Goal: Task Accomplishment & Management: Use online tool/utility

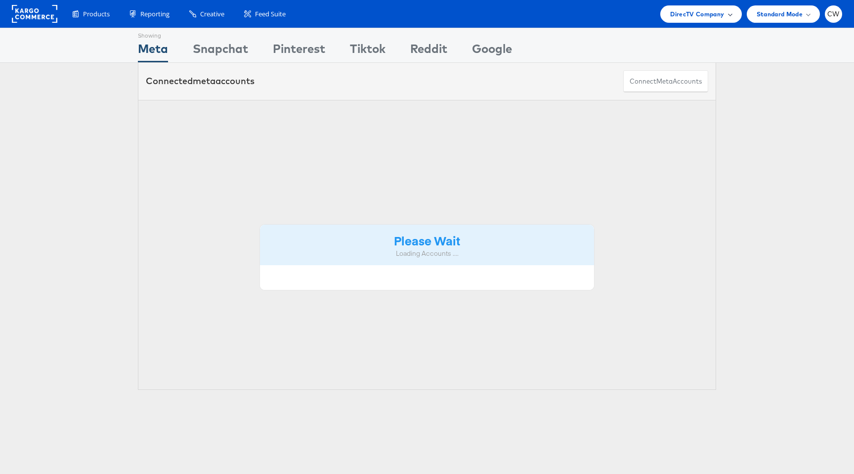
click at [695, 15] on span "DirecTV Company" at bounding box center [697, 14] width 54 height 10
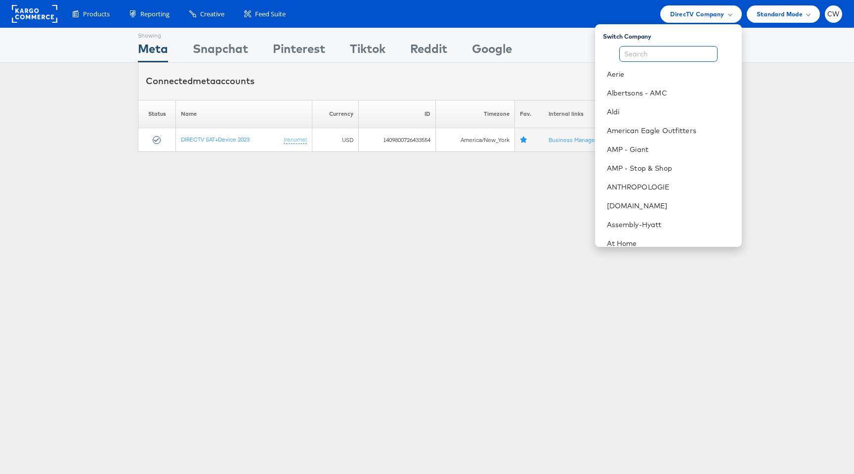
click at [680, 52] on input "text" at bounding box center [668, 54] width 98 height 16
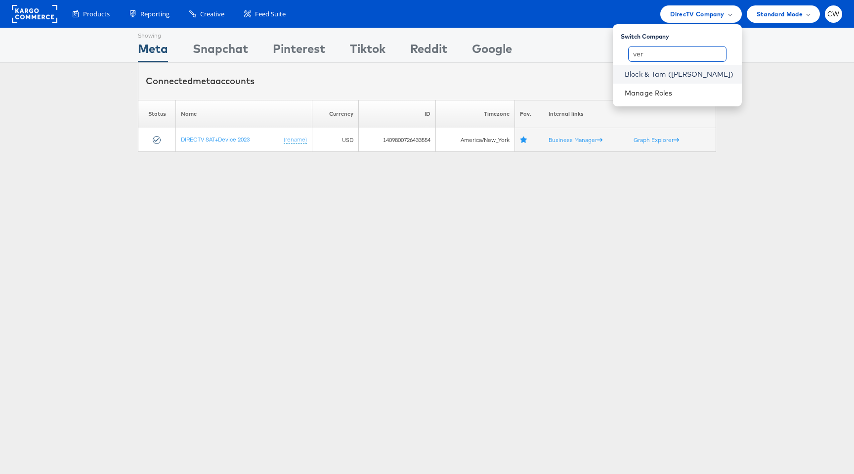
type input "ver"
click at [699, 76] on link "Block & Tam ([PERSON_NAME])" at bounding box center [679, 74] width 109 height 10
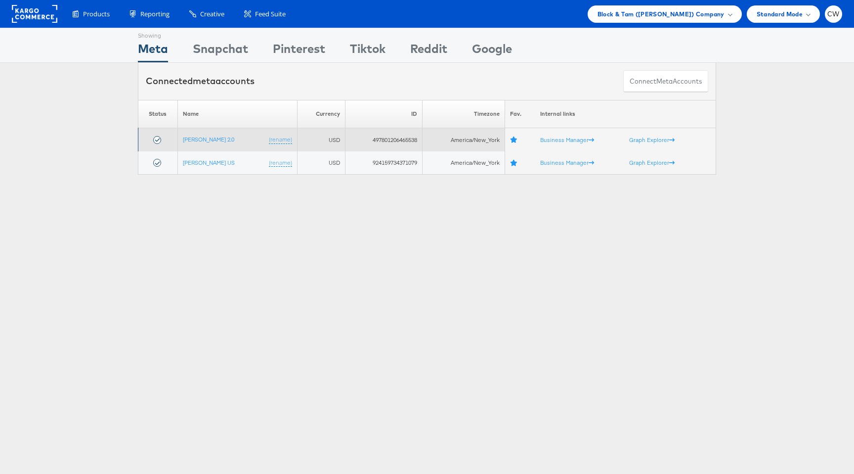
click at [209, 143] on td "Veronica Beard 2.0 (rename)" at bounding box center [237, 139] width 120 height 23
click at [213, 143] on td "Veronica Beard 2.0 (rename)" at bounding box center [237, 139] width 120 height 23
click at [221, 138] on link "Veronica Beard 2.0" at bounding box center [208, 138] width 51 height 7
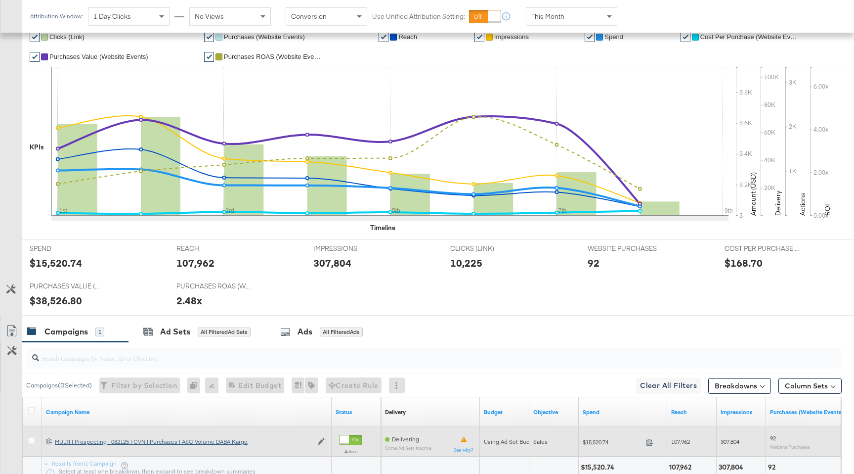
scroll to position [242, 0]
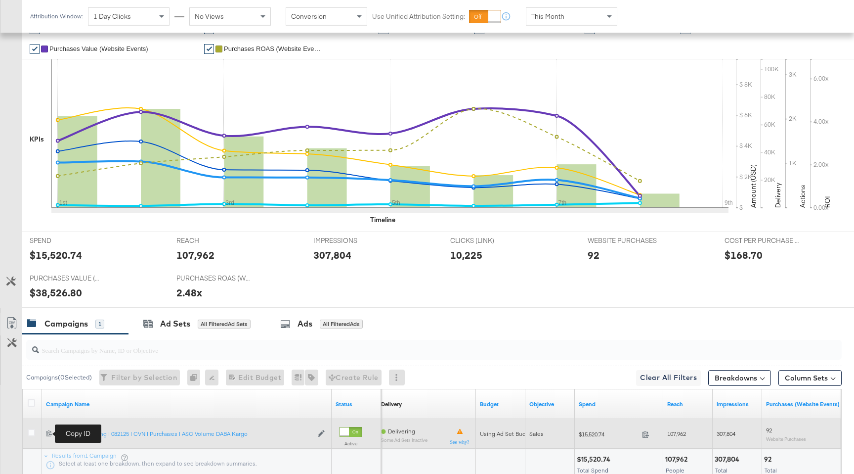
click at [49, 432] on icon at bounding box center [49, 433] width 6 height 6
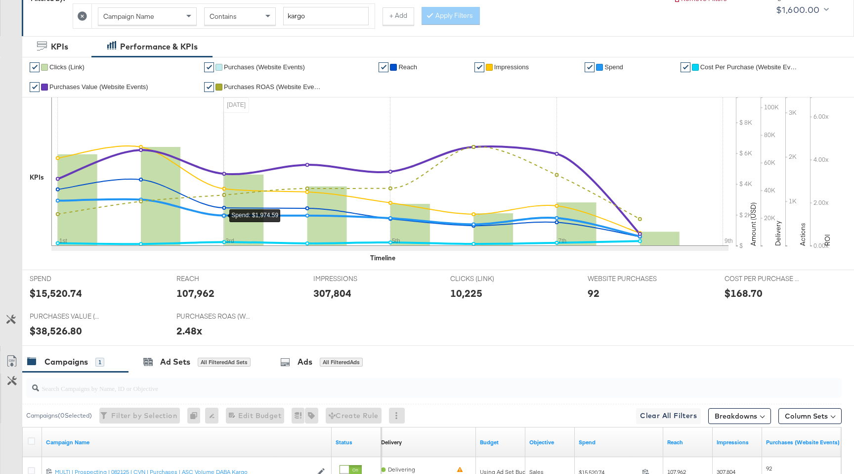
scroll to position [319, 0]
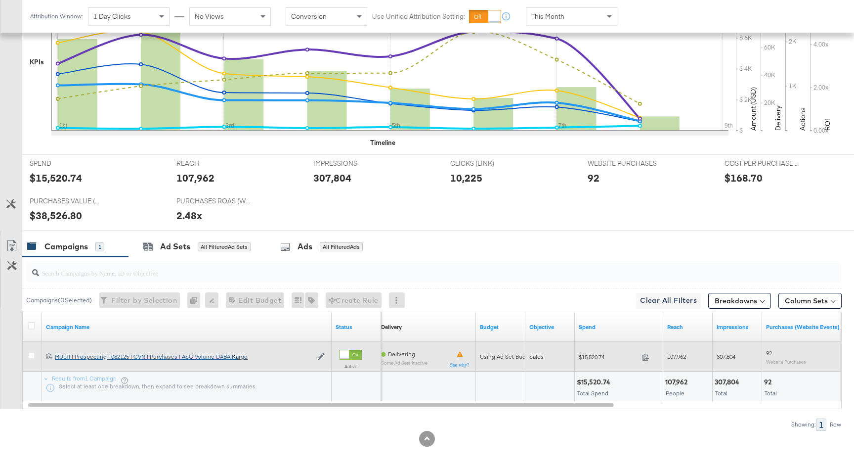
click at [205, 355] on div "MULTI | Prospecting | 082125 | CVN | Purchases | ASC Volume DABA Kargo MULTI | …" at bounding box center [184, 356] width 258 height 8
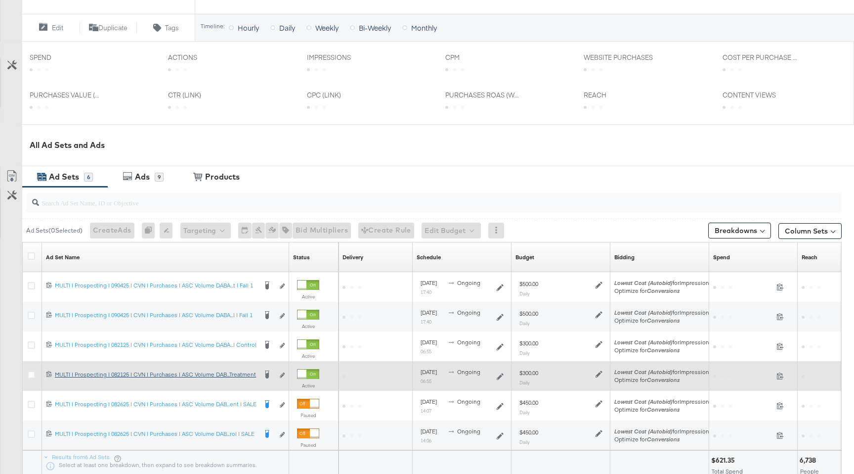
scroll to position [360, 0]
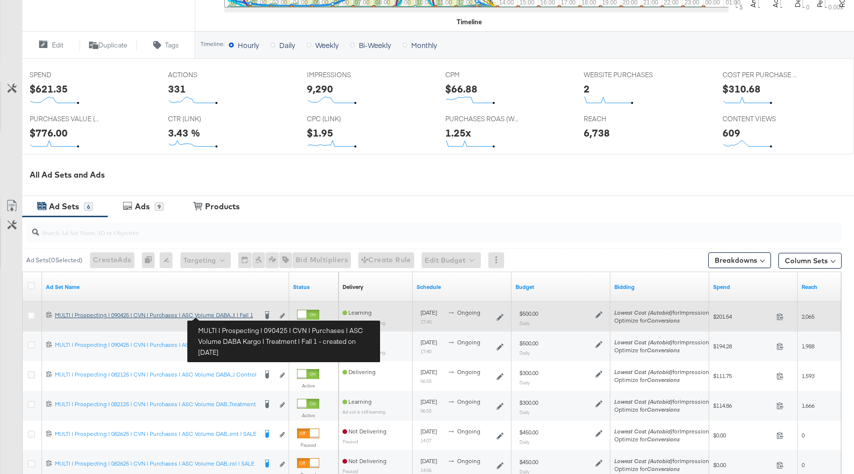
click at [224, 316] on div "MULTI | Prospecting | 090425 | CVN | Purchases | ASC Volume DABA Kargo | Treatm…" at bounding box center [156, 315] width 202 height 8
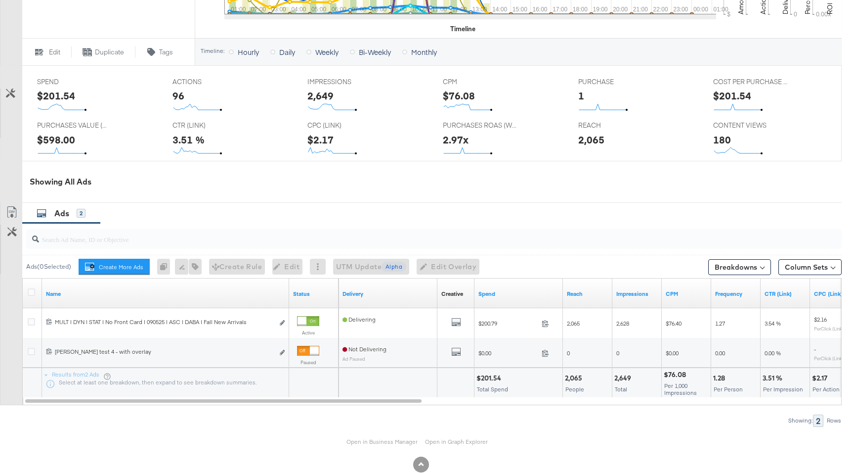
scroll to position [422, 0]
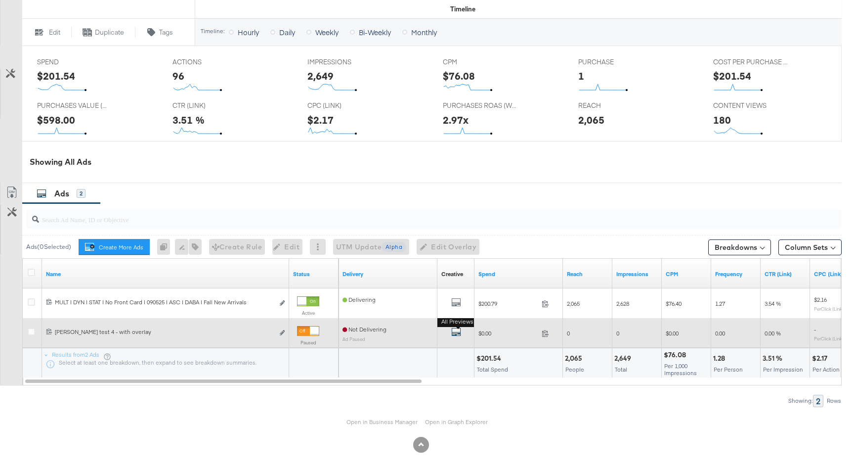
click at [458, 335] on icon "default" at bounding box center [456, 332] width 10 height 10
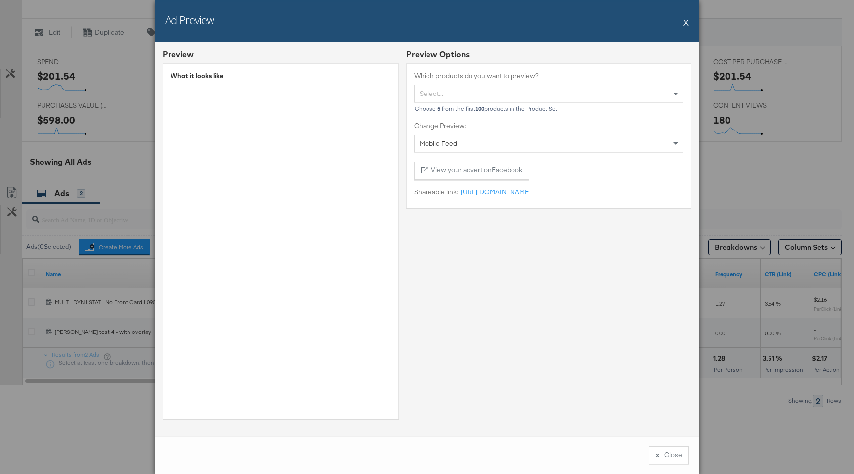
click at [690, 19] on div "Ad Preview X" at bounding box center [427, 21] width 544 height 42
click at [688, 21] on button "X" at bounding box center [686, 22] width 5 height 20
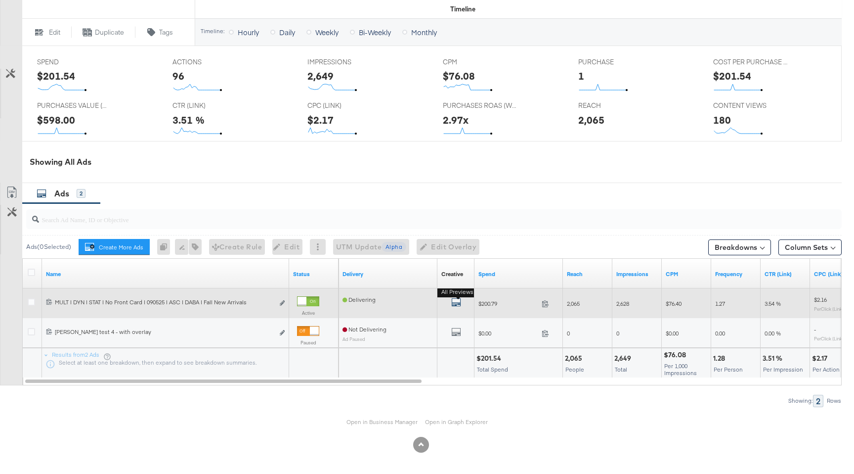
click at [457, 302] on icon "default" at bounding box center [456, 302] width 10 height 10
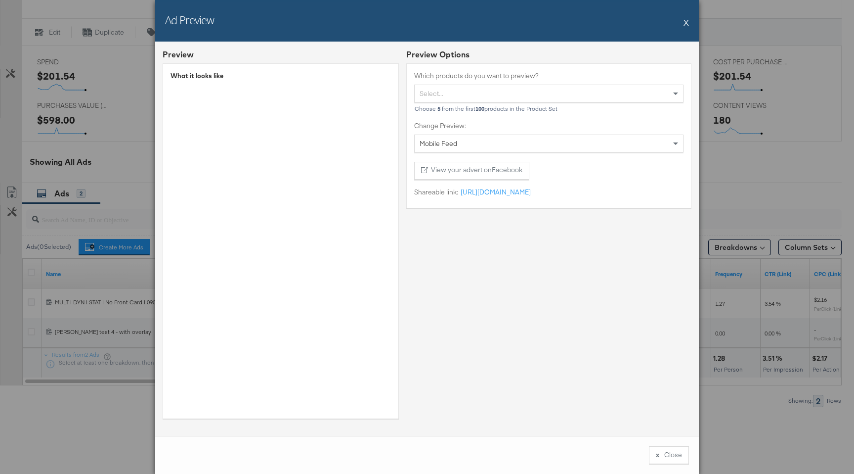
click at [687, 26] on button "X" at bounding box center [686, 22] width 5 height 20
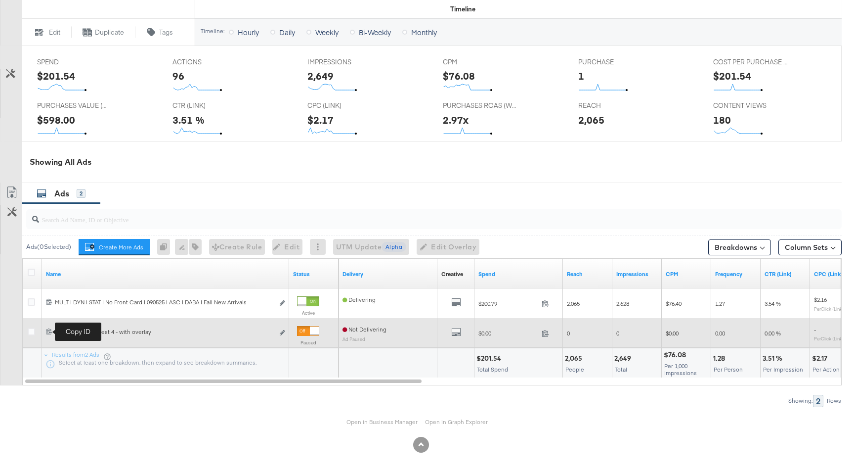
click at [51, 331] on icon at bounding box center [49, 331] width 6 height 6
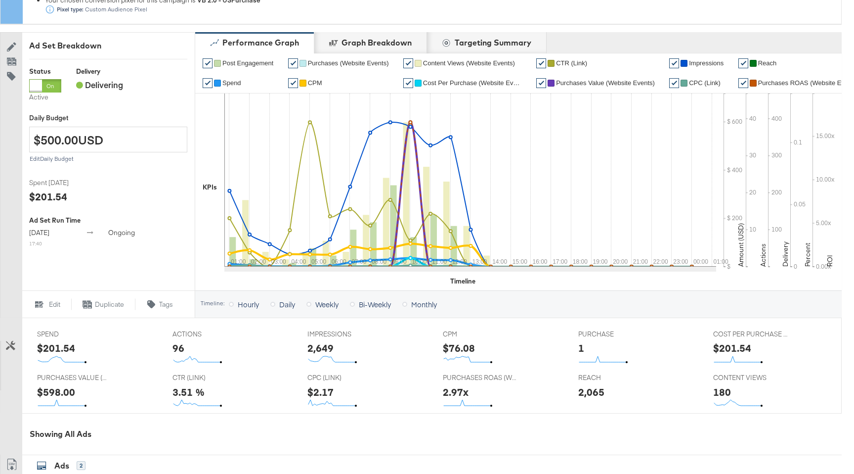
scroll to position [0, 0]
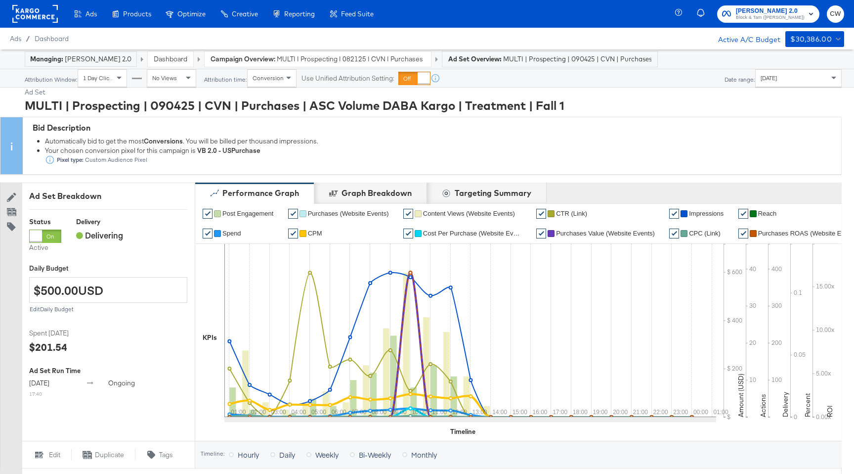
click at [45, 10] on rect at bounding box center [34, 14] width 45 height 18
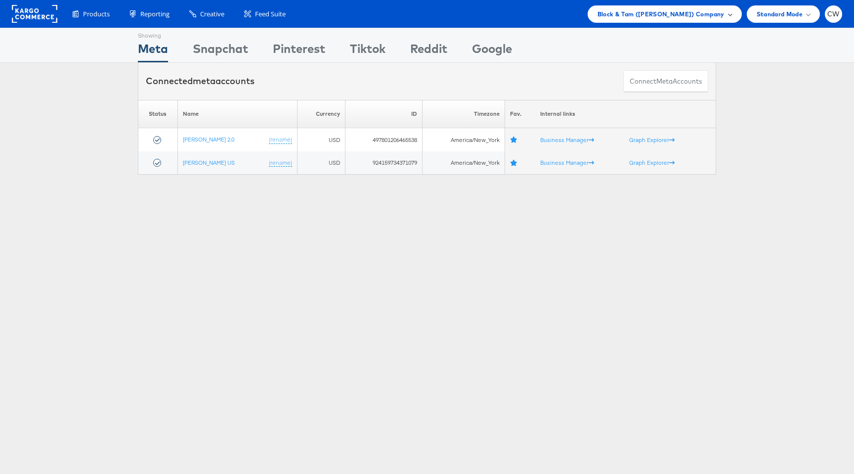
click at [662, 16] on span "Block & Tam ([PERSON_NAME]) Company" at bounding box center [661, 14] width 127 height 10
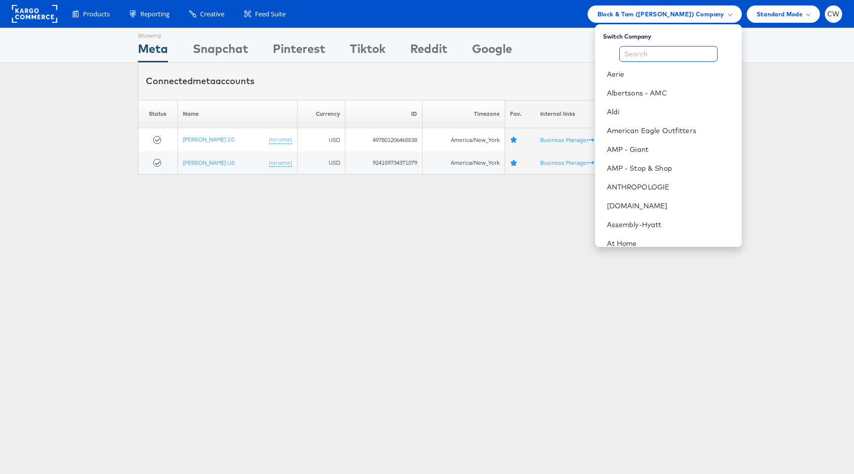
click at [646, 58] on input "text" at bounding box center [668, 54] width 98 height 16
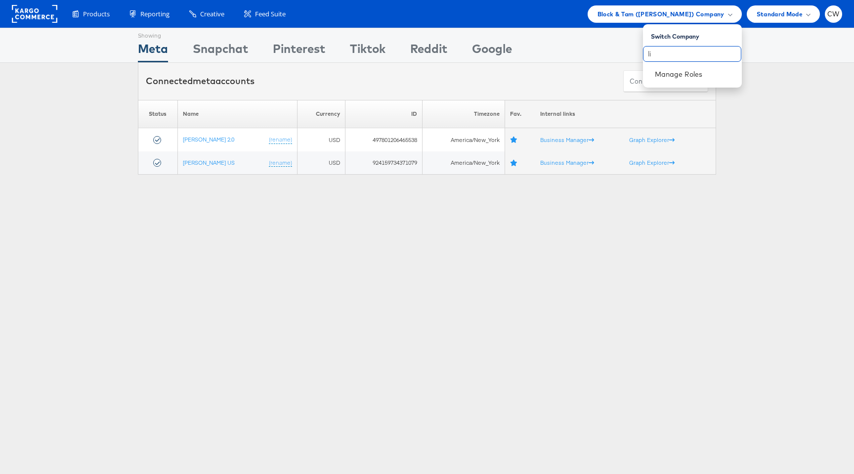
type input "l"
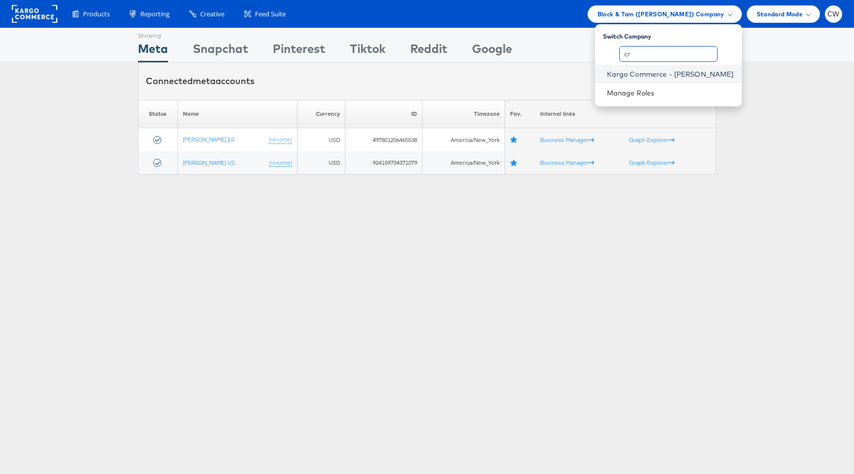
type input "cr"
click at [698, 72] on link "Kargo Commerce - [PERSON_NAME]" at bounding box center [670, 74] width 127 height 10
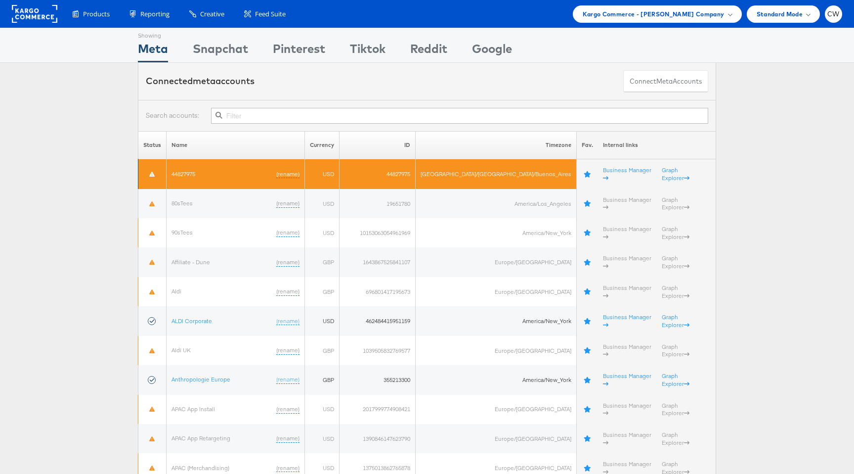
type input "k"
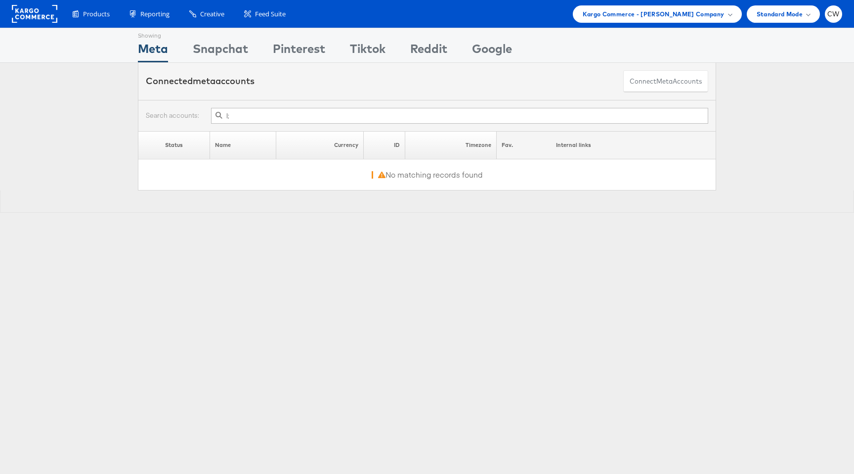
type input "l"
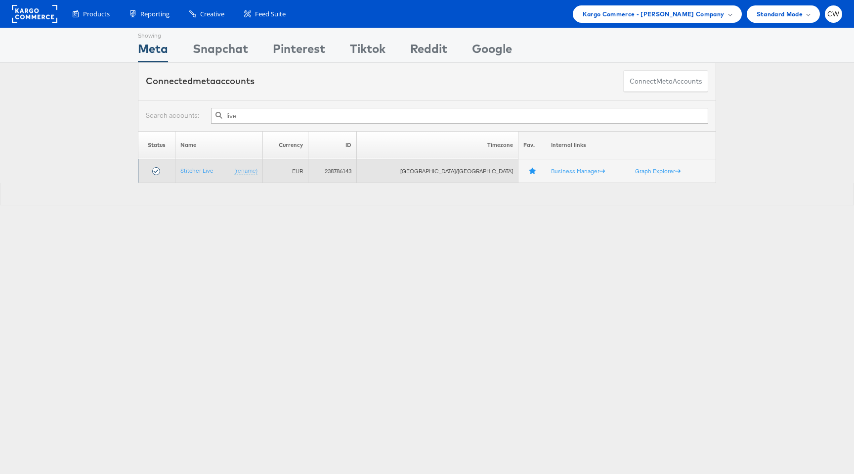
type input "live"
click at [214, 174] on td "Stitcher Live (rename)" at bounding box center [219, 171] width 88 height 24
click at [213, 171] on link "Stitcher Live" at bounding box center [196, 170] width 33 height 7
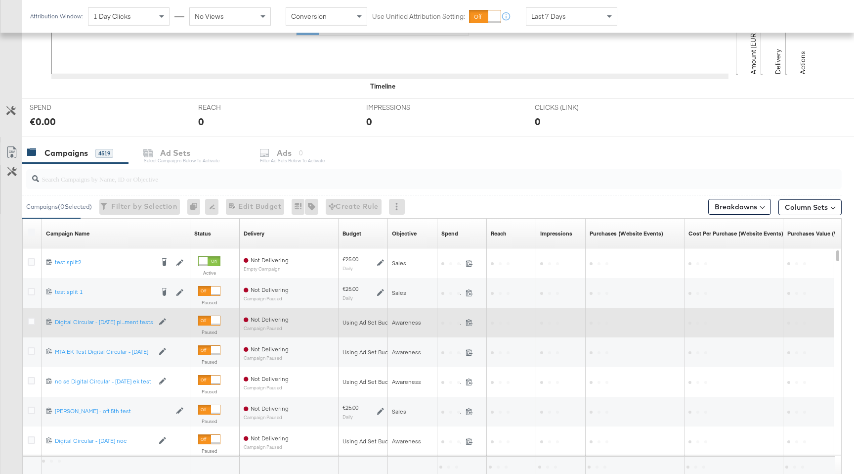
scroll to position [395, 0]
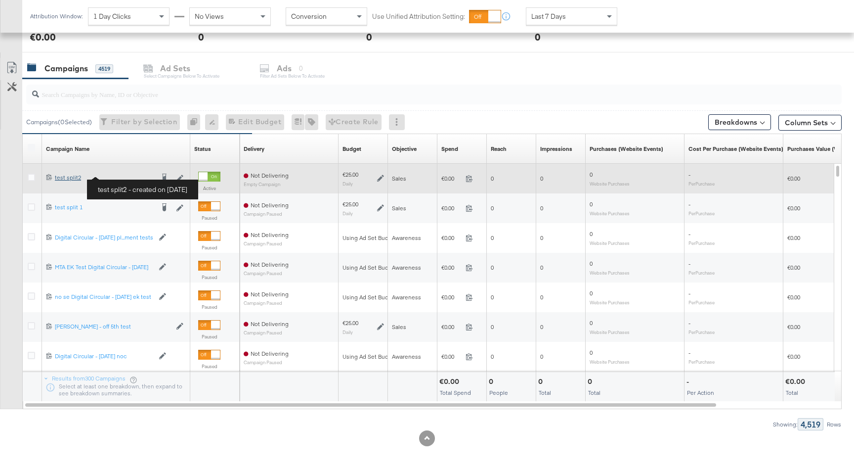
click at [77, 177] on div "test split2 test split2" at bounding box center [104, 178] width 99 height 8
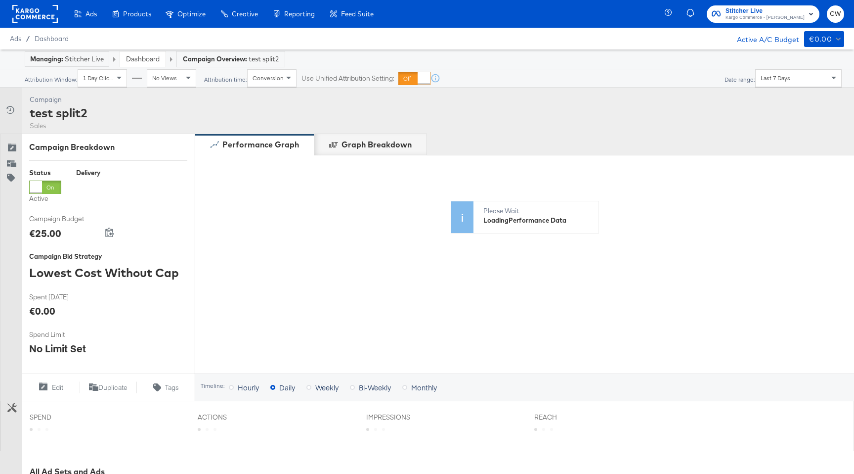
scroll to position [311, 0]
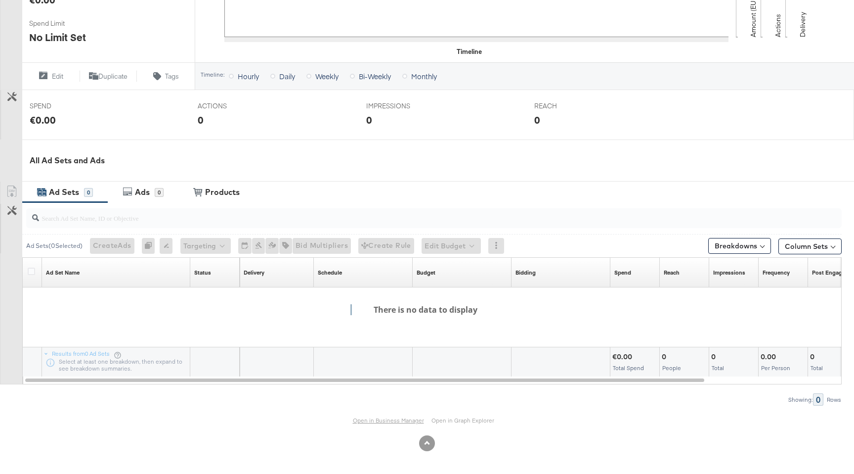
click at [373, 421] on link "Open in Business Manager" at bounding box center [388, 419] width 71 height 7
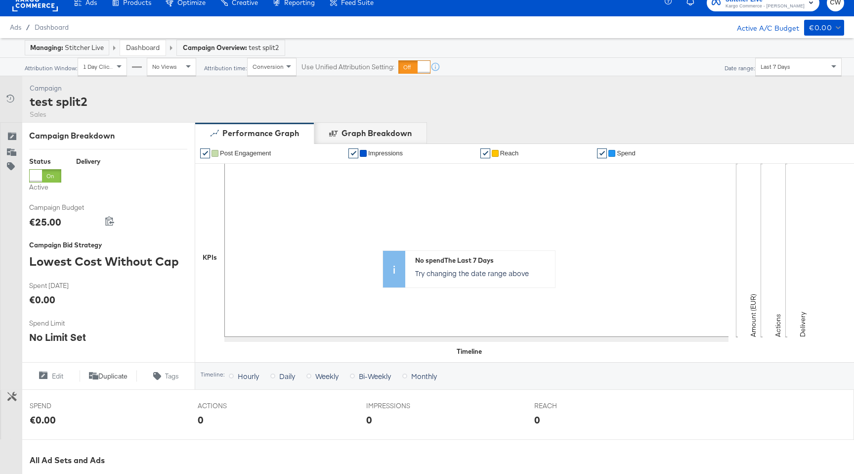
scroll to position [0, 0]
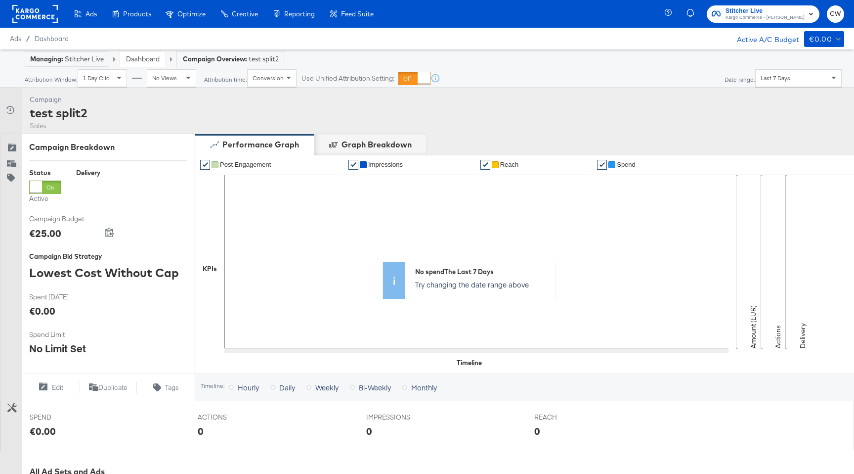
click at [147, 67] on div "Dashboard" at bounding box center [143, 59] width 46 height 16
click at [148, 59] on link "Dashboard" at bounding box center [143, 58] width 34 height 9
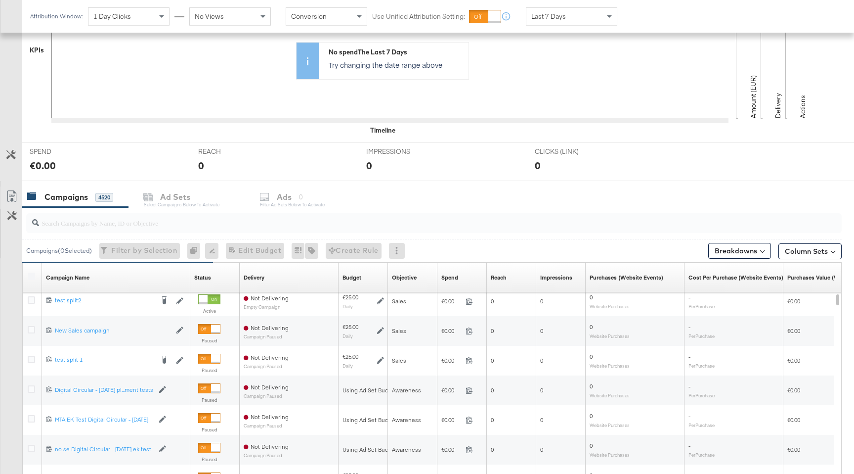
scroll to position [269, 0]
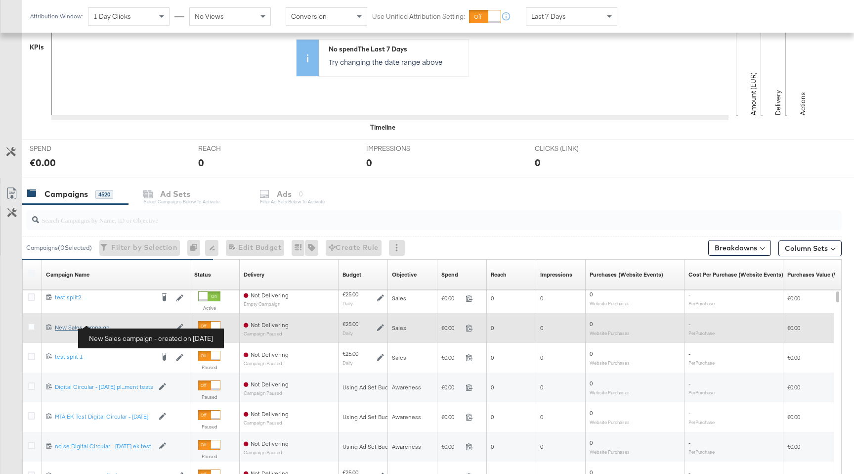
click at [88, 325] on div "New Sales campaign New Sales campaign" at bounding box center [113, 327] width 116 height 8
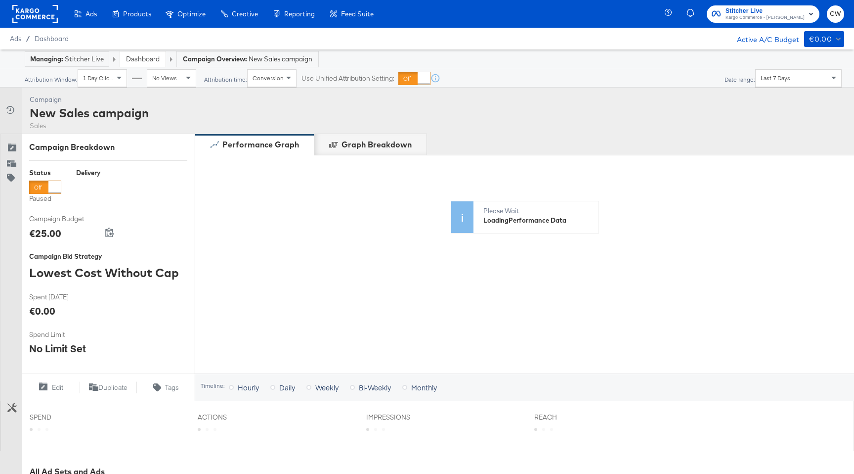
scroll to position [281, 0]
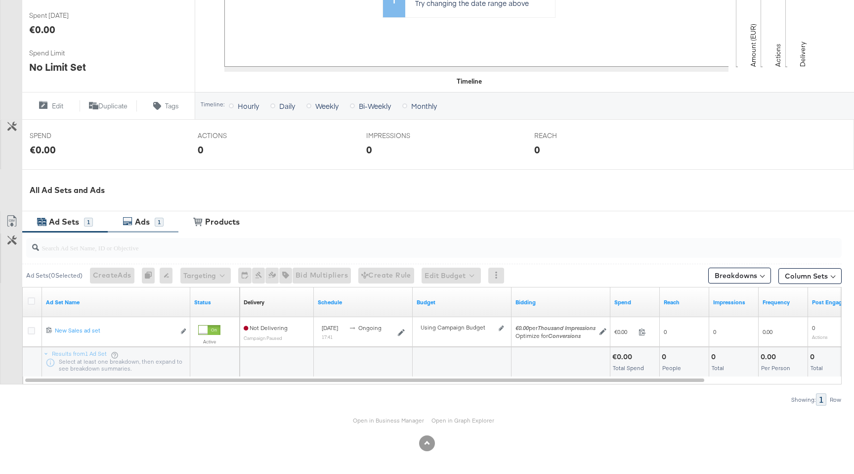
click at [155, 219] on div "1" at bounding box center [159, 222] width 9 height 9
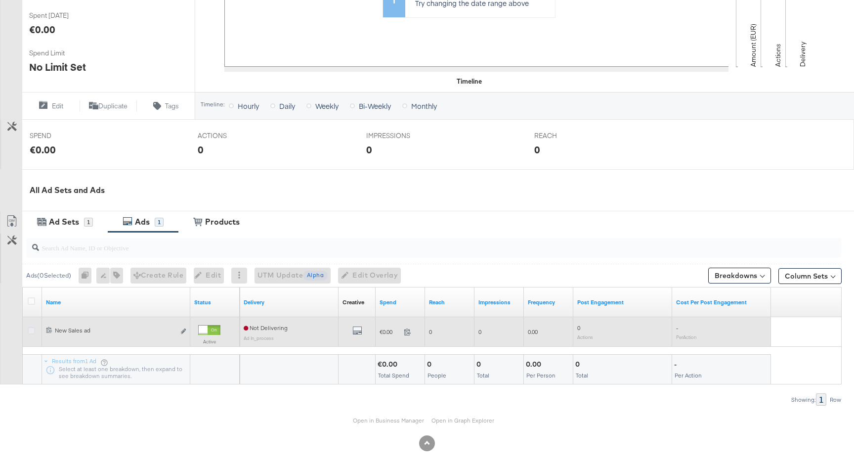
click at [33, 328] on icon at bounding box center [31, 330] width 7 height 7
click at [0, 0] on input "checkbox" at bounding box center [0, 0] width 0 height 0
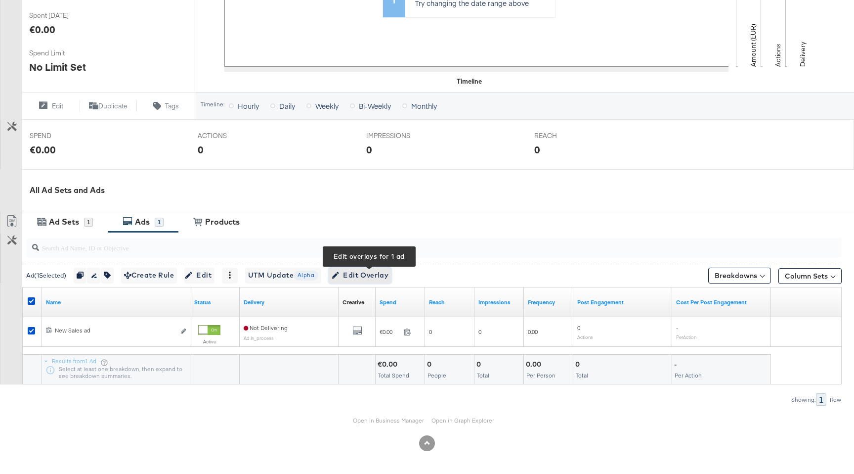
click at [381, 277] on span "Edit Overlay Edit overlays for 1 ad" at bounding box center [360, 275] width 57 height 12
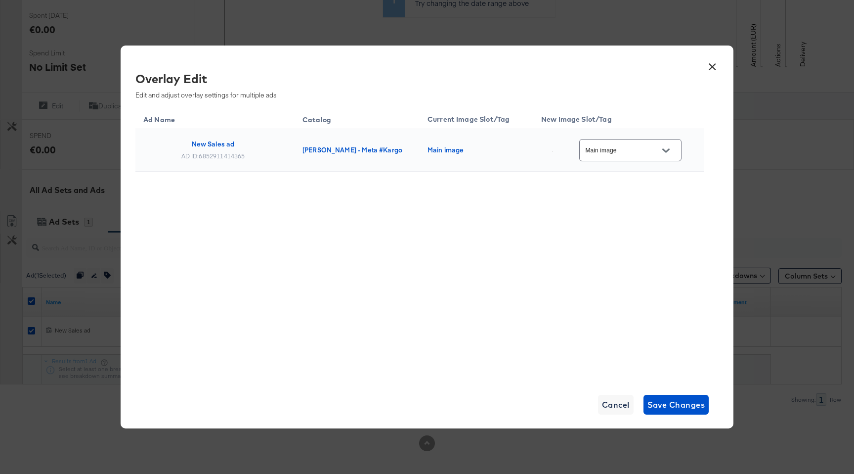
click at [619, 150] on input "Main image" at bounding box center [623, 150] width 78 height 11
click at [619, 194] on div "Slot_2" at bounding box center [636, 189] width 56 height 10
type input "Slot_2"
click at [674, 409] on span "Save Changes" at bounding box center [677, 404] width 58 height 14
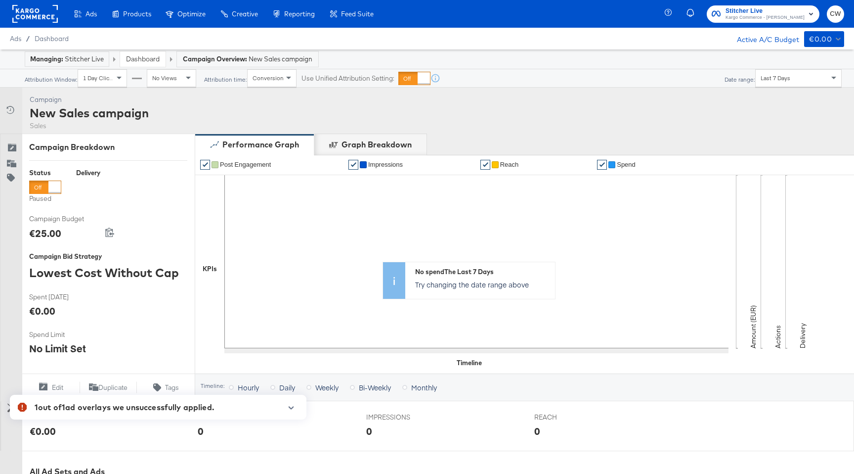
scroll to position [281, 0]
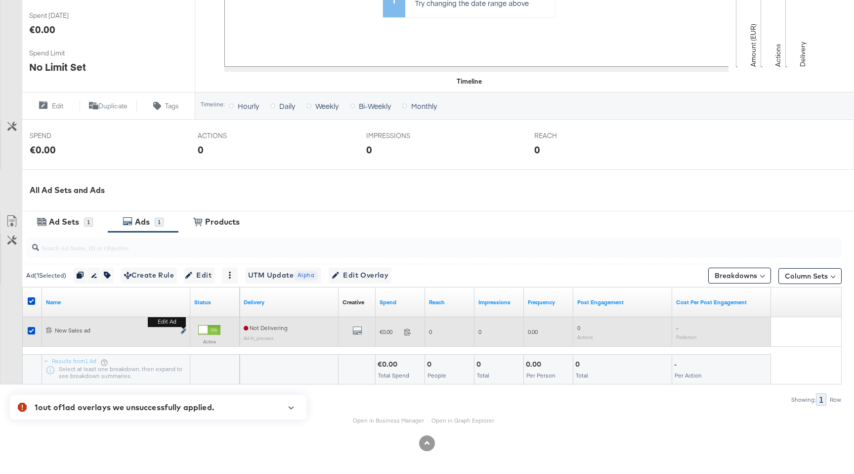
click at [184, 333] on icon "link" at bounding box center [183, 330] width 5 height 5
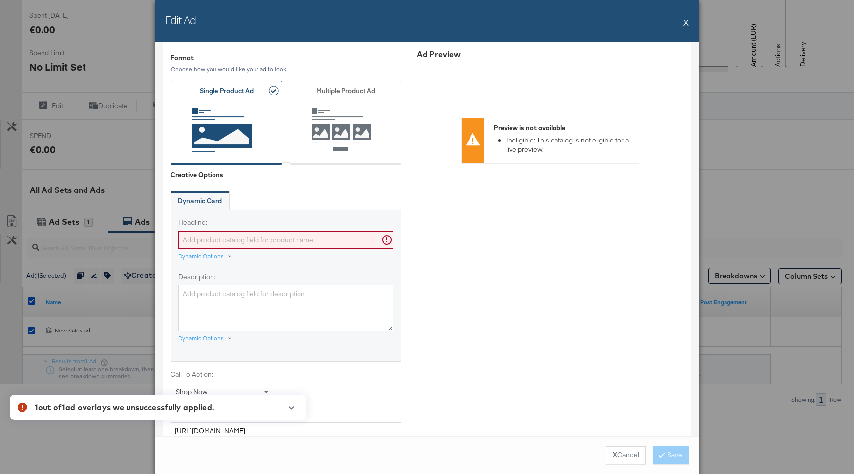
scroll to position [373, 0]
click at [307, 243] on input "Headline:" at bounding box center [285, 239] width 215 height 18
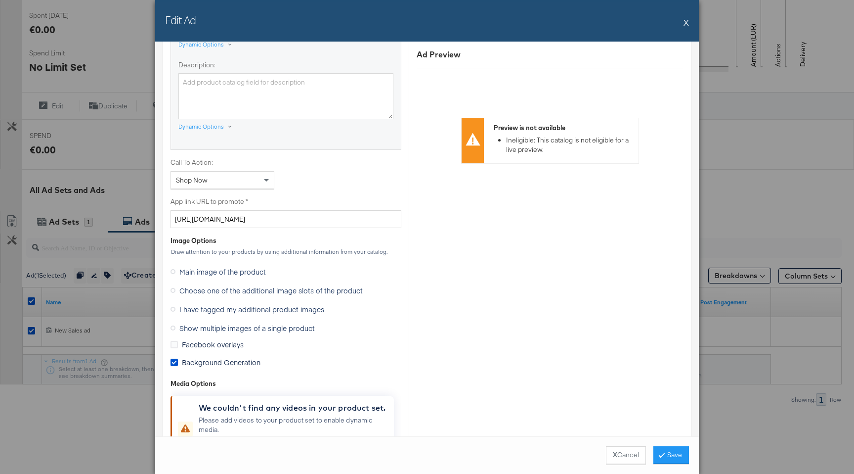
scroll to position [612, 0]
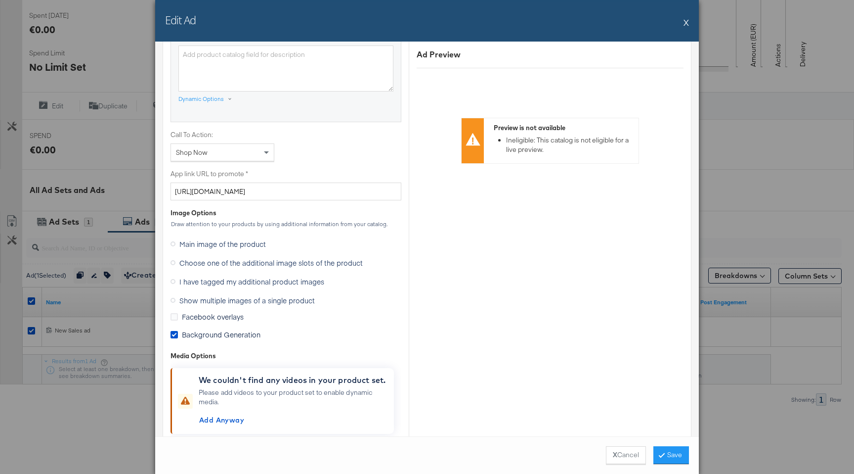
type input "test"
click at [288, 265] on span "Choose one of the additional image slots of the product" at bounding box center [270, 263] width 183 height 10
click at [0, 0] on input "Choose one of the additional image slots of the product" at bounding box center [0, 0] width 0 height 0
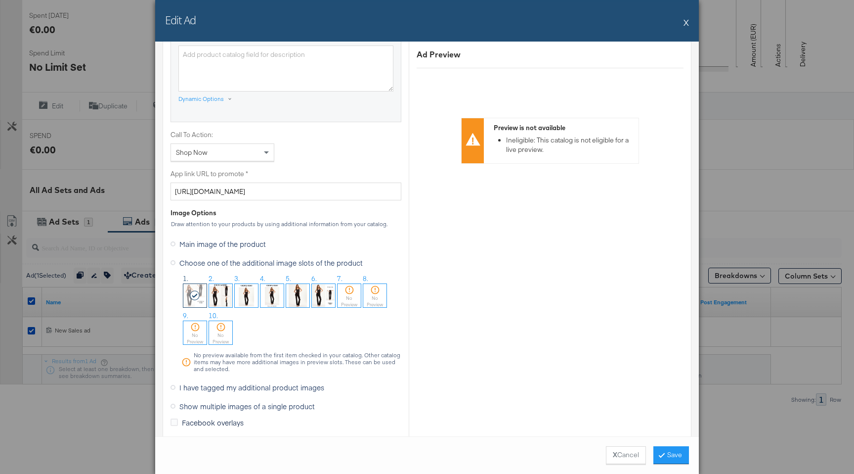
click at [245, 295] on img at bounding box center [246, 295] width 23 height 23
click at [669, 455] on button "Save" at bounding box center [672, 455] width 36 height 18
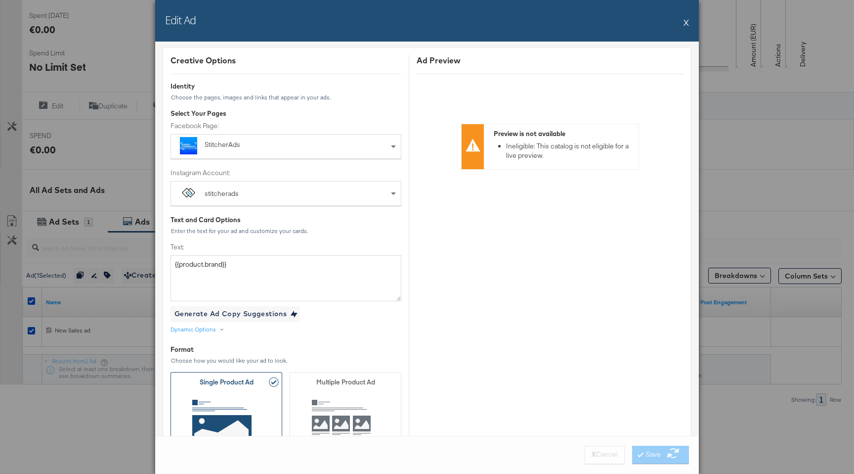
scroll to position [0, 0]
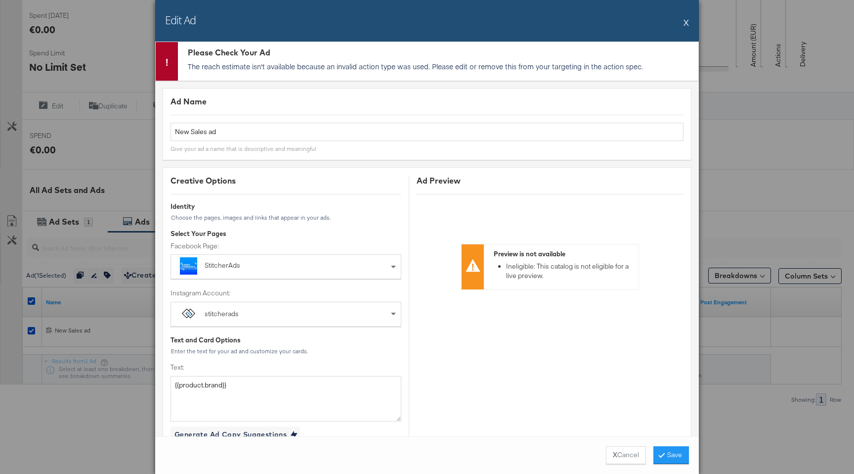
click at [688, 21] on button "X" at bounding box center [686, 22] width 5 height 20
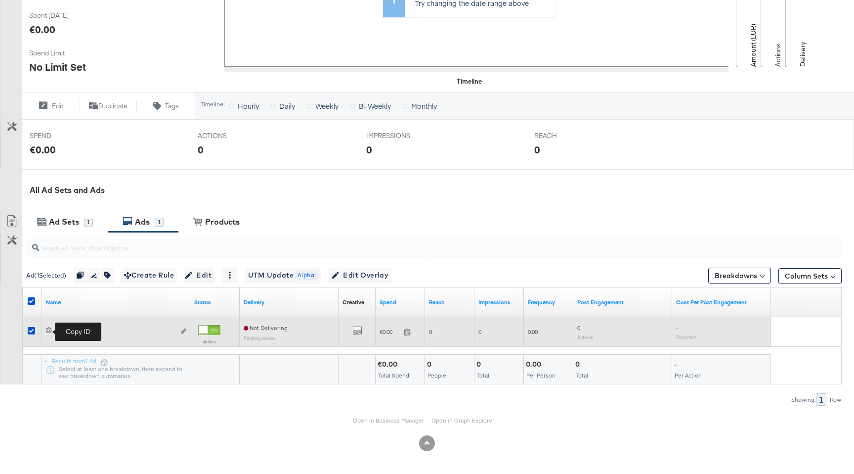
click at [49, 331] on icon at bounding box center [48, 330] width 5 height 6
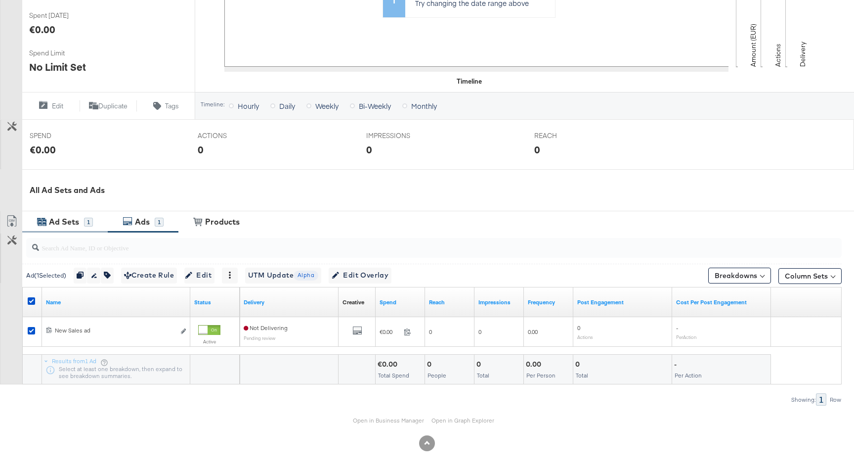
click at [89, 224] on div "1" at bounding box center [88, 222] width 9 height 9
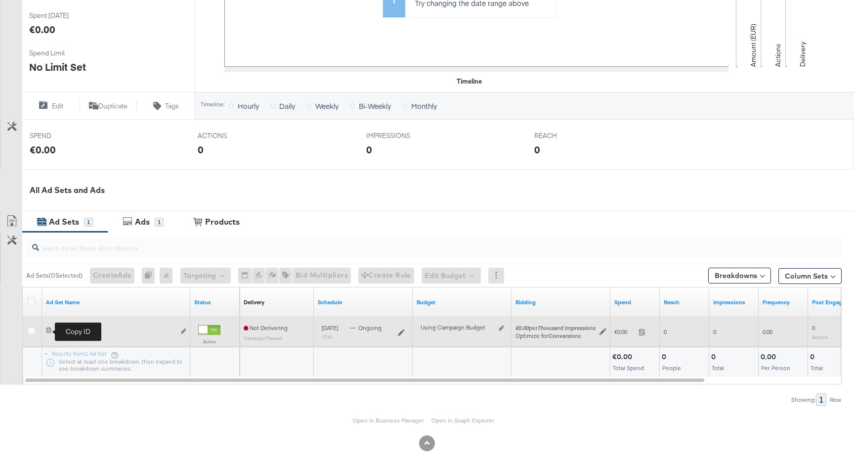
click at [49, 330] on icon at bounding box center [49, 329] width 6 height 6
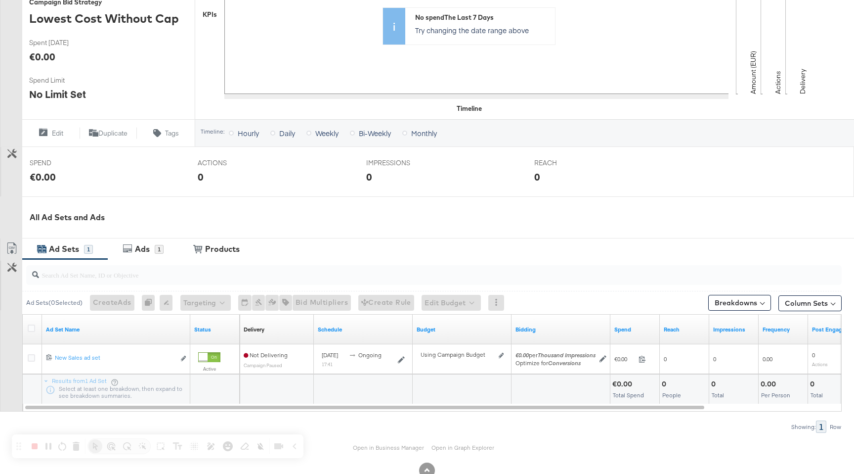
scroll to position [281, 0]
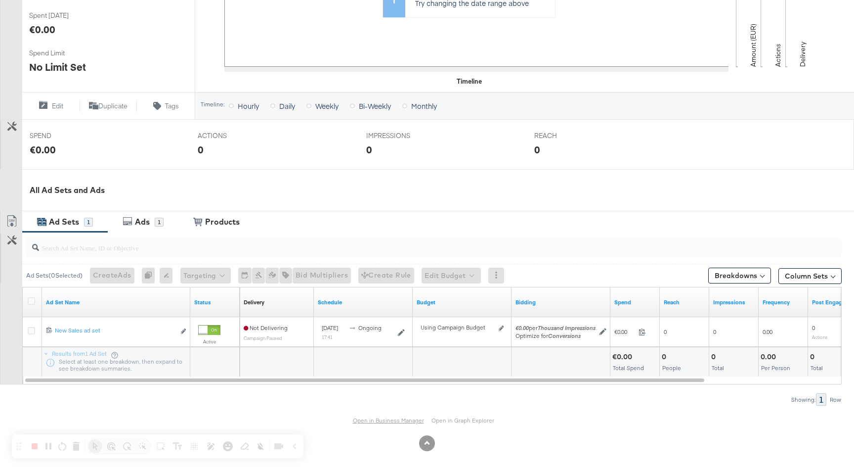
click at [385, 421] on link "Open in Business Manager" at bounding box center [388, 419] width 71 height 7
click at [159, 227] on div "Ads 1" at bounding box center [143, 221] width 71 height 21
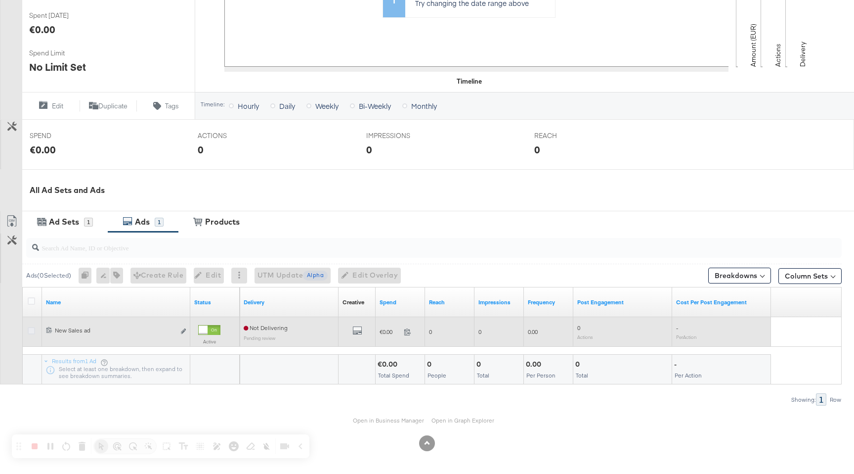
click at [32, 332] on icon at bounding box center [31, 330] width 7 height 7
click at [0, 0] on input "checkbox" at bounding box center [0, 0] width 0 height 0
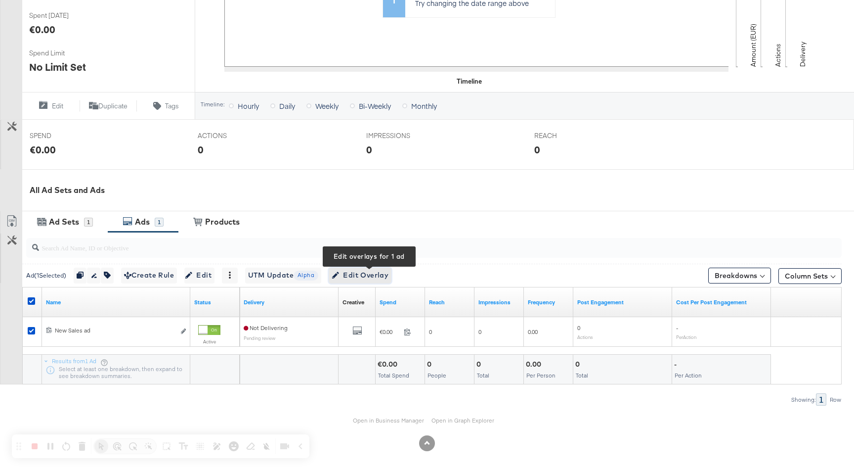
click at [379, 274] on span "Edit Overlay Edit overlays for 1 ad" at bounding box center [360, 275] width 57 height 12
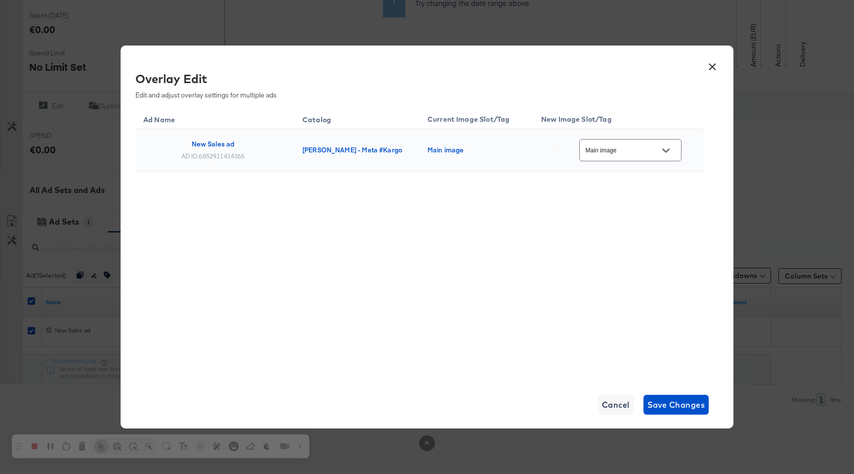
click at [643, 152] on input "Main image" at bounding box center [623, 150] width 78 height 11
click at [639, 237] on div "Slot_2" at bounding box center [636, 232] width 56 height 10
type input "Slot_2"
click at [688, 410] on span "Save Changes" at bounding box center [677, 404] width 58 height 14
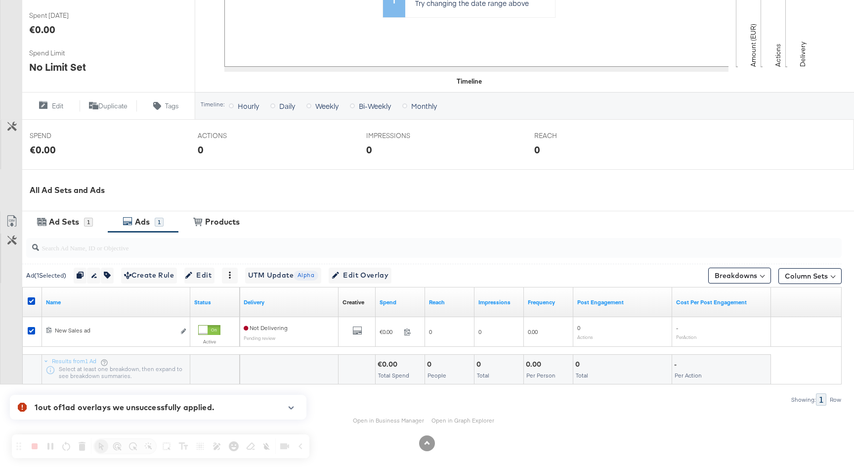
click at [290, 405] on icon "button" at bounding box center [291, 407] width 7 height 5
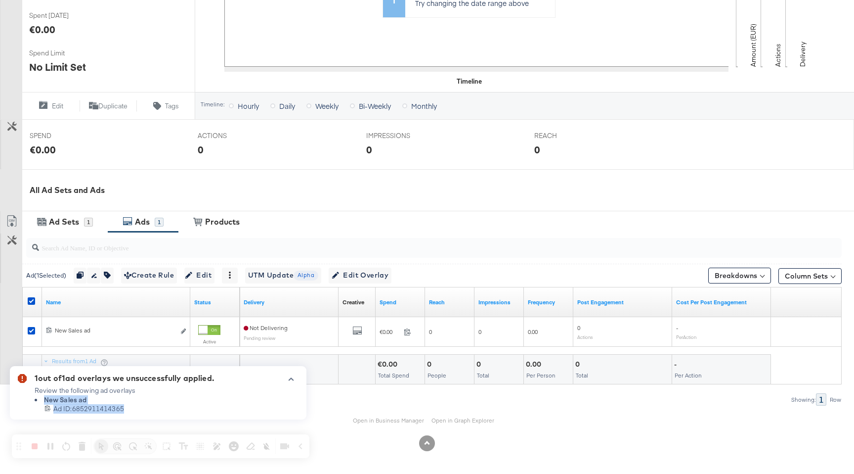
drag, startPoint x: 40, startPoint y: 398, endPoint x: 154, endPoint y: 416, distance: 115.5
click at [154, 416] on div "1 out of 1 ad overlays we unsuccessfully applied. Review the following ad overl…" at bounding box center [155, 392] width 241 height 53
click at [290, 378] on icon "button" at bounding box center [291, 379] width 5 height 3
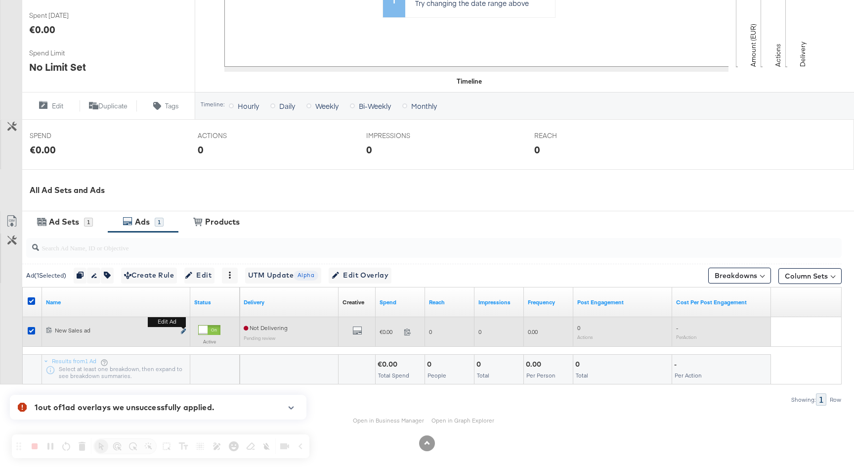
click at [182, 331] on icon "link" at bounding box center [183, 330] width 5 height 5
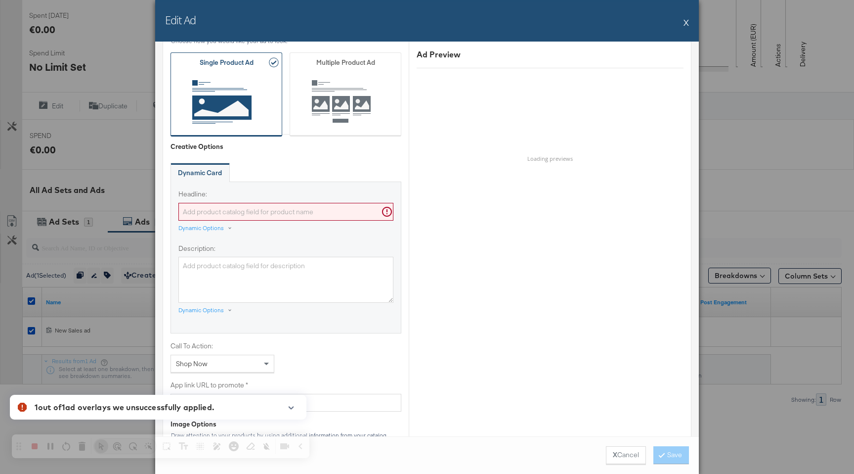
scroll to position [408, 0]
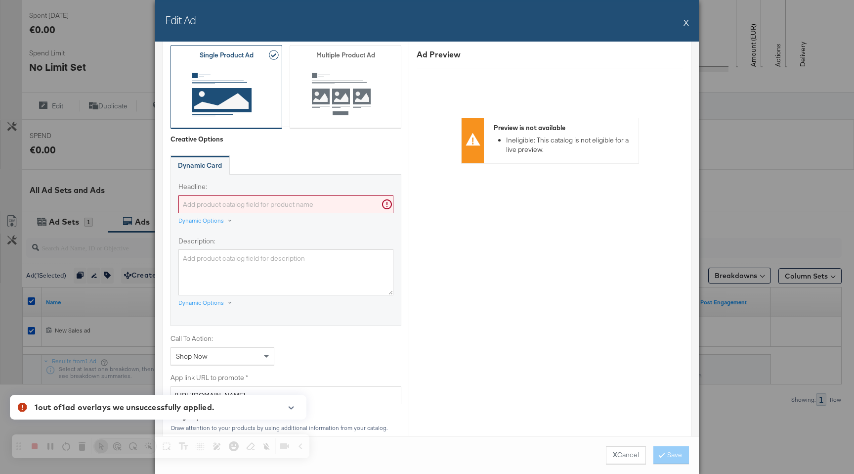
click at [300, 200] on input "Headline:" at bounding box center [285, 204] width 215 height 18
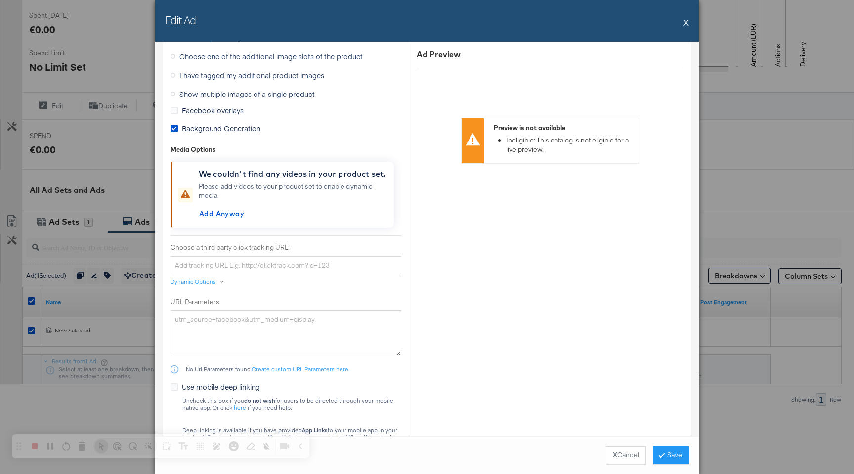
scroll to position [717, 0]
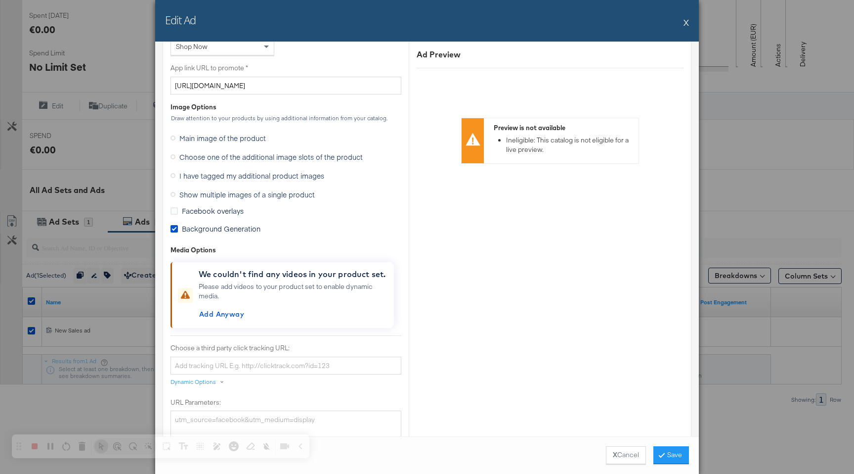
type input "test"
click at [233, 158] on span "Choose one of the additional image slots of the product" at bounding box center [270, 157] width 183 height 10
click at [0, 0] on input "Choose one of the additional image slots of the product" at bounding box center [0, 0] width 0 height 0
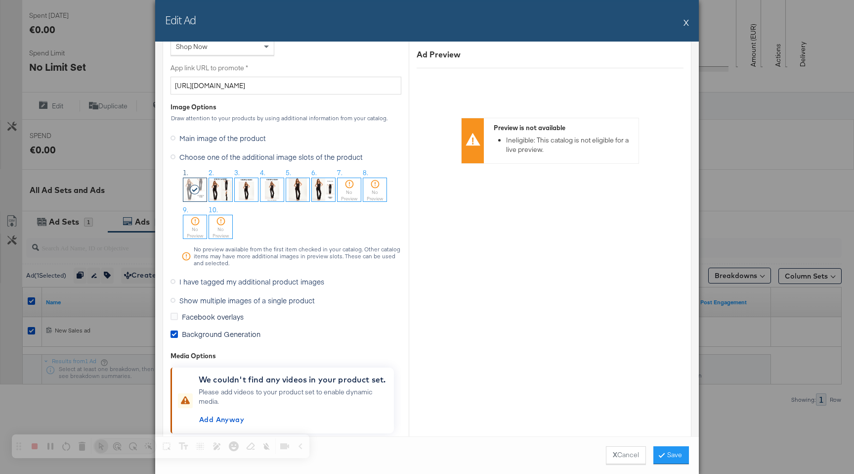
click at [296, 195] on img at bounding box center [297, 189] width 23 height 23
click at [679, 459] on button "Save" at bounding box center [672, 455] width 36 height 18
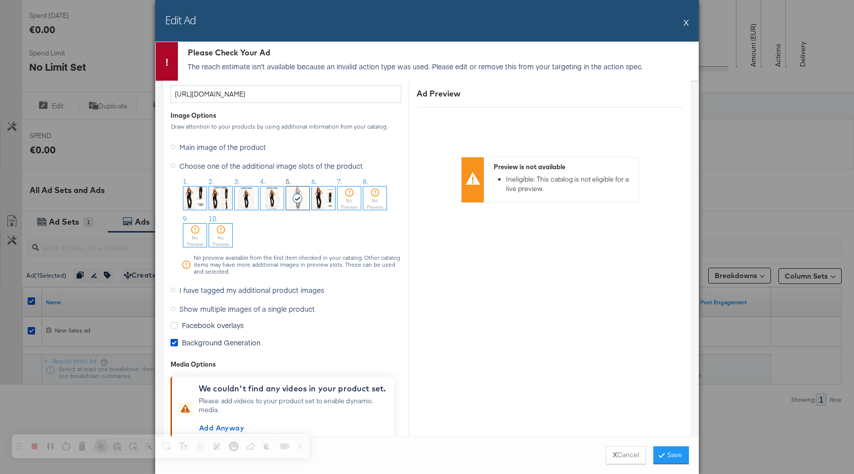
scroll to position [757, 0]
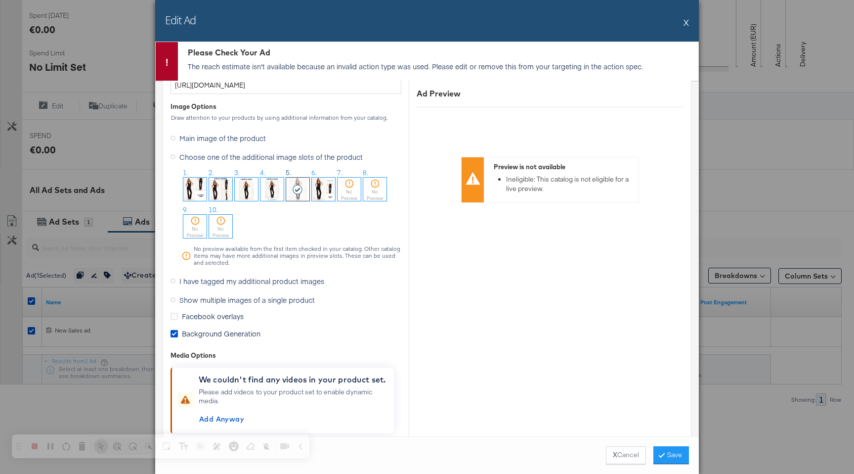
click at [250, 279] on span "I have tagged my additional product images" at bounding box center [251, 281] width 145 height 10
click at [0, 0] on input "I have tagged my additional product images" at bounding box center [0, 0] width 0 height 0
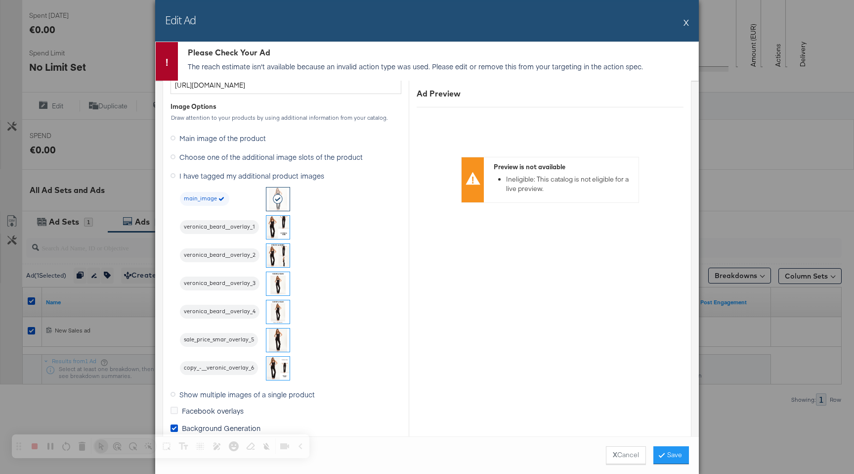
click at [277, 257] on img at bounding box center [277, 255] width 23 height 23
click at [676, 460] on button "Save" at bounding box center [672, 455] width 36 height 18
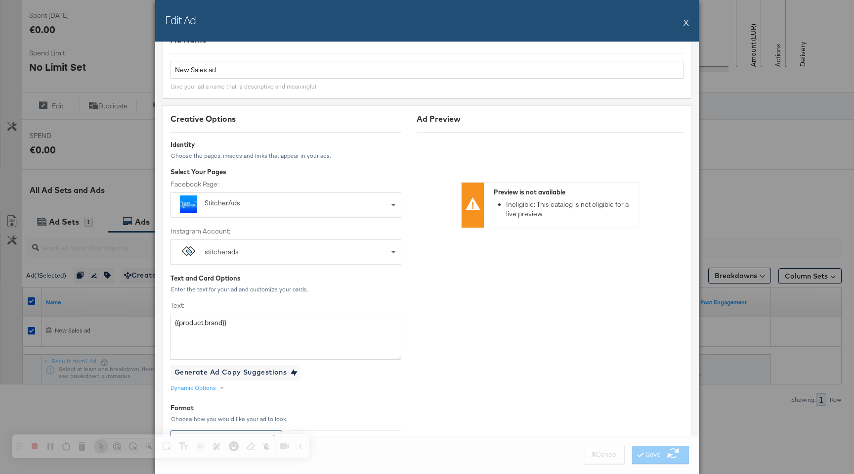
scroll to position [0, 0]
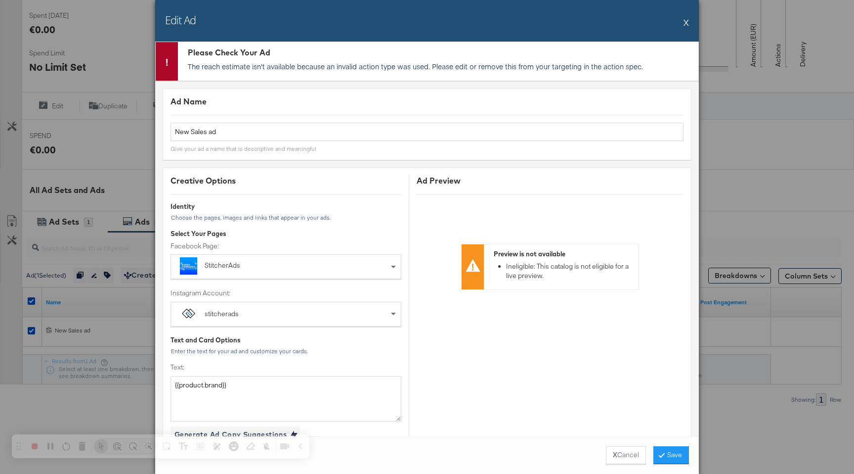
click at [687, 25] on button "X" at bounding box center [686, 22] width 5 height 20
